Goal: Transaction & Acquisition: Obtain resource

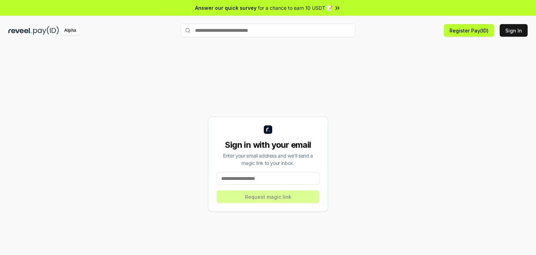
click at [258, 180] on input at bounding box center [268, 178] width 103 height 13
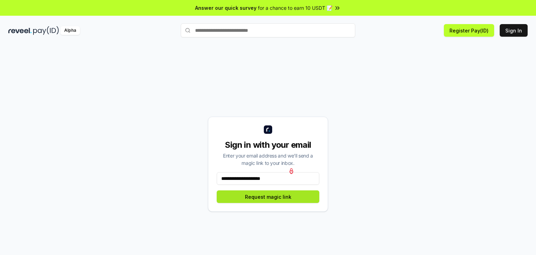
type input "**********"
click at [270, 199] on button "Request magic link" at bounding box center [268, 196] width 103 height 13
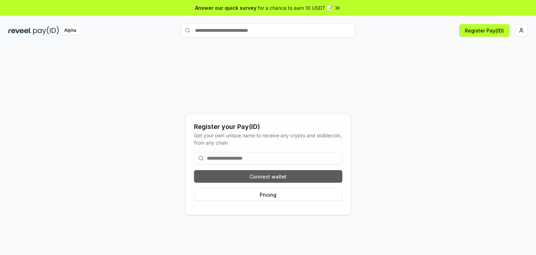
click at [268, 173] on button "Connect wallet" at bounding box center [268, 176] width 148 height 13
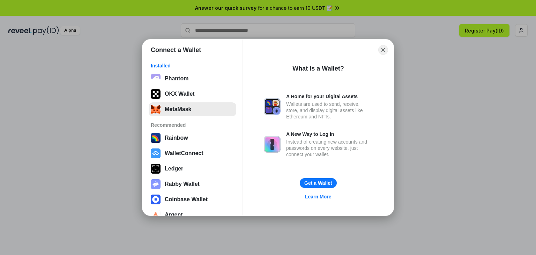
click at [164, 112] on button "MetaMask" at bounding box center [193, 109] width 88 height 14
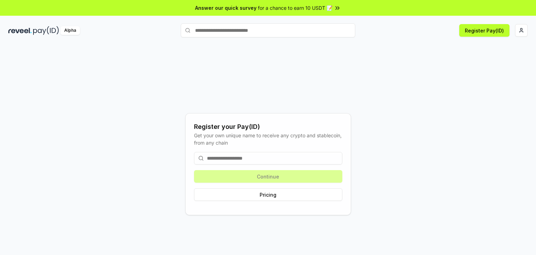
click at [270, 171] on div "Continue Pricing" at bounding box center [268, 176] width 148 height 60
click at [265, 197] on button "Pricing" at bounding box center [268, 194] width 148 height 13
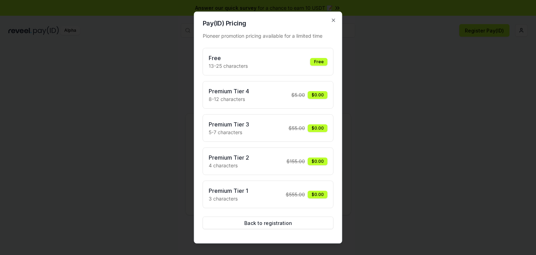
click at [279, 66] on div "Free 13-25 characters Free" at bounding box center [268, 62] width 119 height 16
click at [321, 62] on div "Free" at bounding box center [318, 62] width 17 height 8
click at [302, 62] on div "Free 13-25 characters Free" at bounding box center [268, 62] width 119 height 16
click at [222, 61] on h3 "Free" at bounding box center [228, 58] width 39 height 8
click at [325, 59] on div "Free" at bounding box center [318, 62] width 17 height 8
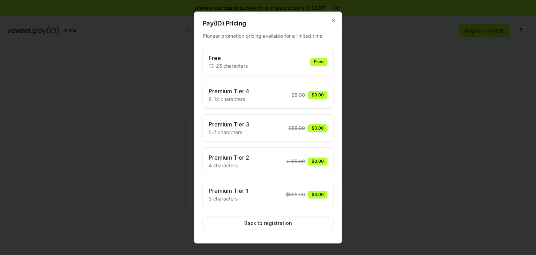
click at [325, 59] on div "Free" at bounding box center [318, 62] width 17 height 8
click at [215, 59] on h3 "Free" at bounding box center [228, 58] width 39 height 8
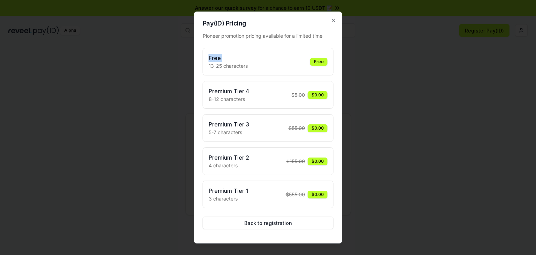
click at [215, 59] on h3 "Free" at bounding box center [228, 58] width 39 height 8
click at [318, 59] on div "Free" at bounding box center [318, 62] width 17 height 8
click at [320, 94] on div "$0.00" at bounding box center [318, 95] width 20 height 8
click at [261, 221] on button "Back to registration" at bounding box center [268, 223] width 131 height 13
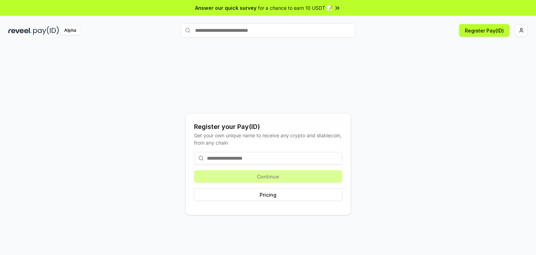
type input "*"
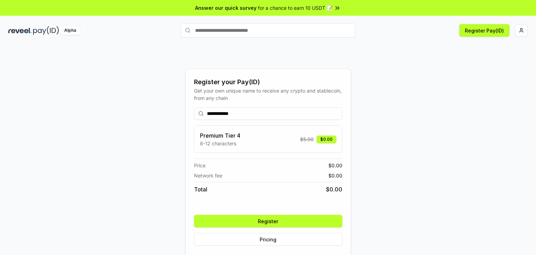
type input "**********"
click at [280, 220] on button "Register" at bounding box center [268, 221] width 148 height 13
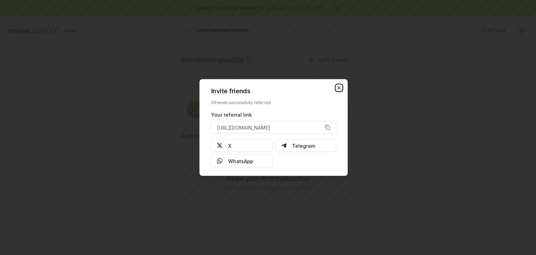
click at [339, 89] on icon "button" at bounding box center [340, 88] width 6 height 6
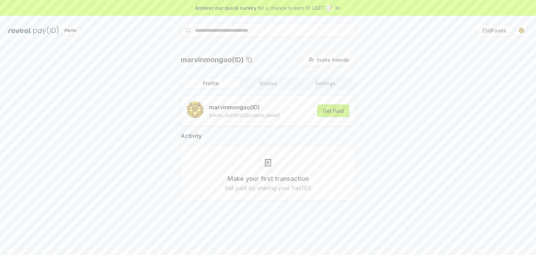
click at [329, 112] on button "Get Paid" at bounding box center [333, 110] width 32 height 13
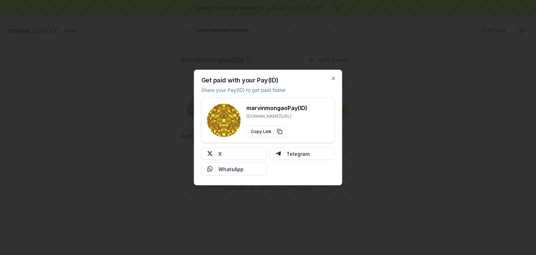
click at [330, 79] on div "Get paid with your Pay(ID) Share your Pay(ID) to get paid faster marvinmongao P…" at bounding box center [268, 128] width 148 height 116
click at [332, 79] on icon "button" at bounding box center [334, 79] width 6 height 6
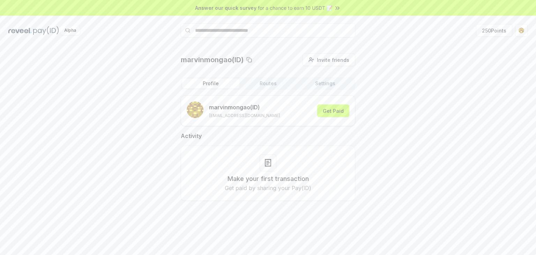
click at [432, 92] on div "marvinmongao([GEOGRAPHIC_DATA]) Invite friends Invite Profile Routes Settings m…" at bounding box center [268, 132] width 520 height 159
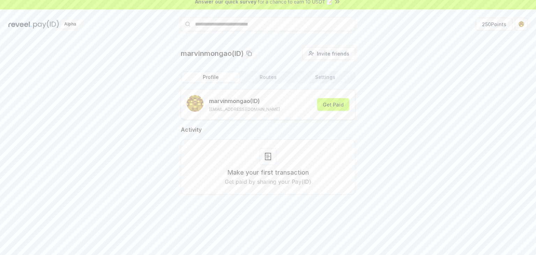
scroll to position [6, 0]
click at [333, 104] on button "Get Paid" at bounding box center [333, 105] width 32 height 13
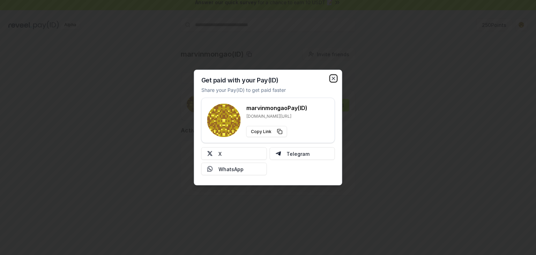
click at [332, 79] on icon "button" at bounding box center [334, 79] width 6 height 6
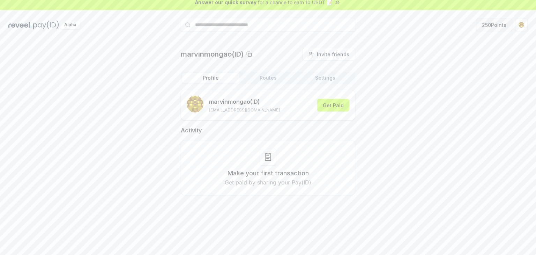
click at [497, 23] on button "250 Points" at bounding box center [494, 25] width 36 height 13
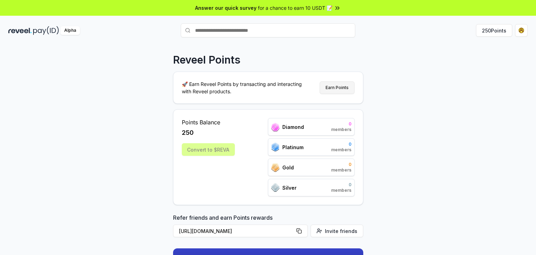
drag, startPoint x: 208, startPoint y: 140, endPoint x: 327, endPoint y: 90, distance: 129.0
click at [327, 90] on div "Reveel Points 🚀 Earn Reveel Points by transacting and interacting with Reveel p…" at bounding box center [268, 189] width 190 height 273
click at [327, 90] on button "Earn Points" at bounding box center [337, 87] width 35 height 13
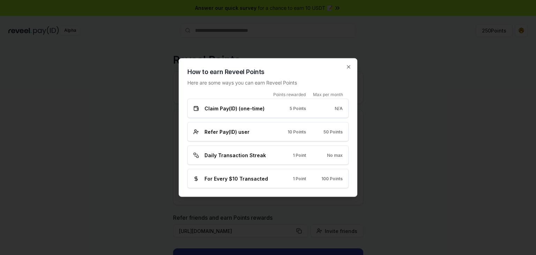
click at [311, 115] on div "Claim Pay(ID) (one-time) 5 Points N/A" at bounding box center [268, 108] width 161 height 19
drag, startPoint x: 283, startPoint y: 112, endPoint x: 298, endPoint y: 135, distance: 27.0
click at [298, 135] on div "Points rewarded Max per month Claim Pay(ID) (one-time) 5 Points N/A Refer Pay(I…" at bounding box center [268, 140] width 161 height 96
click at [298, 135] on div "Refer Pay(ID) user 10 Points 50 Points" at bounding box center [267, 131] width 149 height 7
click at [277, 176] on div "For Every $10 Transacted 1 Point 100 Points" at bounding box center [267, 178] width 149 height 7
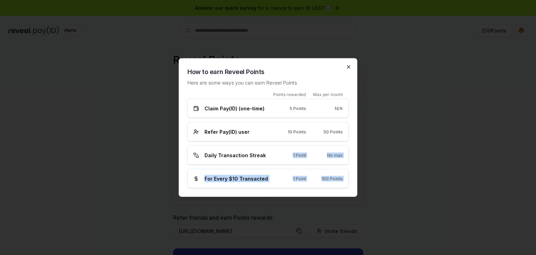
drag, startPoint x: 267, startPoint y: 157, endPoint x: 349, endPoint y: 66, distance: 122.9
click at [349, 66] on div "How to earn Reveel Points Here are some ways you can earn Reveel Points Points …" at bounding box center [268, 127] width 179 height 139
click at [349, 66] on icon "button" at bounding box center [348, 67] width 3 height 3
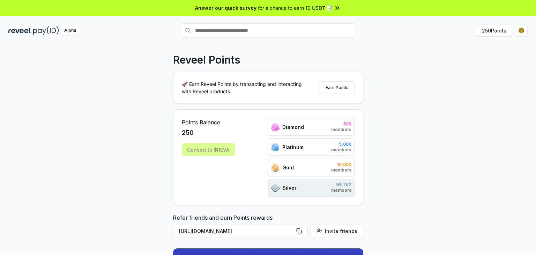
click at [399, 101] on div "Reveel Points 🚀 Earn Reveel Points by transacting and interacting with Reveel p…" at bounding box center [268, 156] width 536 height 235
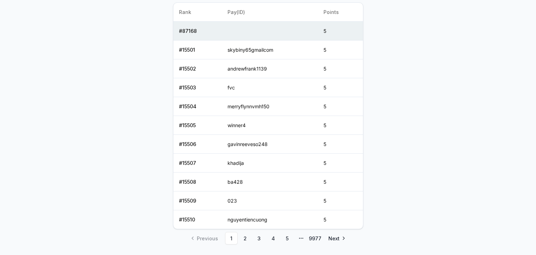
scroll to position [335, 0]
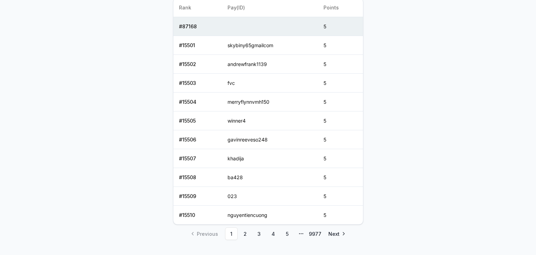
click at [399, 101] on body "Answer our quick survey for a chance to earn 10 USDT 📝 Alpha 250 Points Reveel …" at bounding box center [268, 127] width 536 height 255
